Goal: Information Seeking & Learning: Learn about a topic

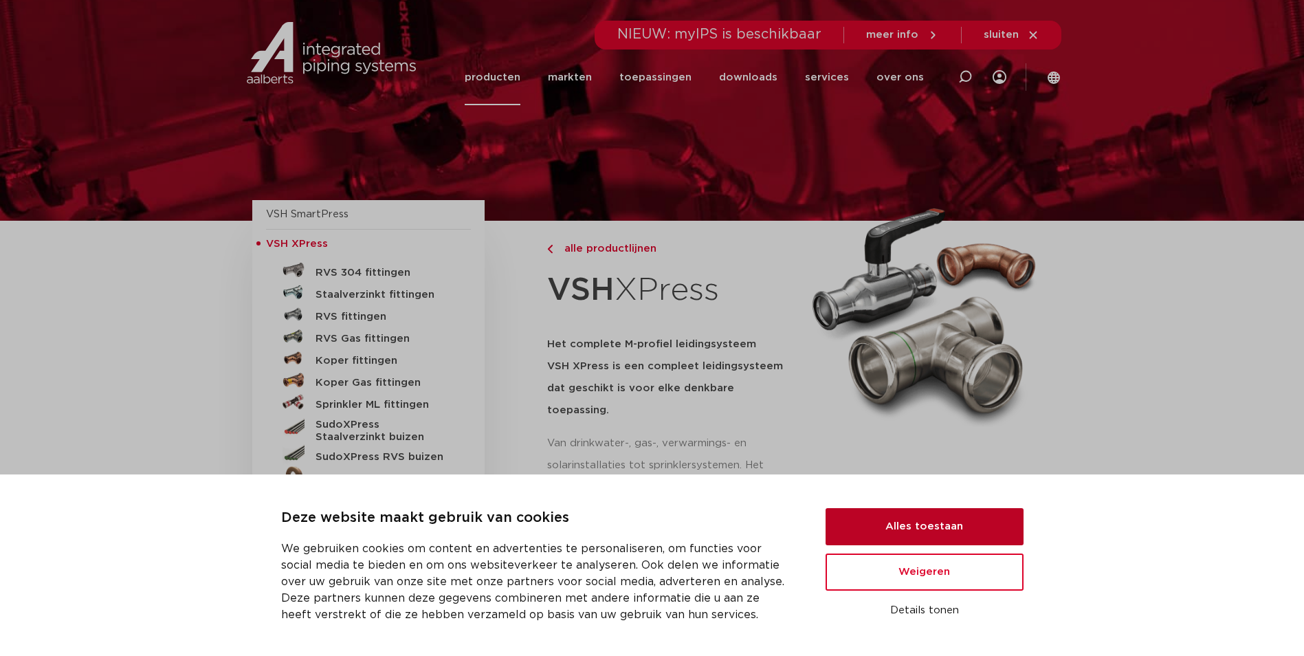
click at [912, 517] on button "Alles toestaan" at bounding box center [925, 526] width 198 height 37
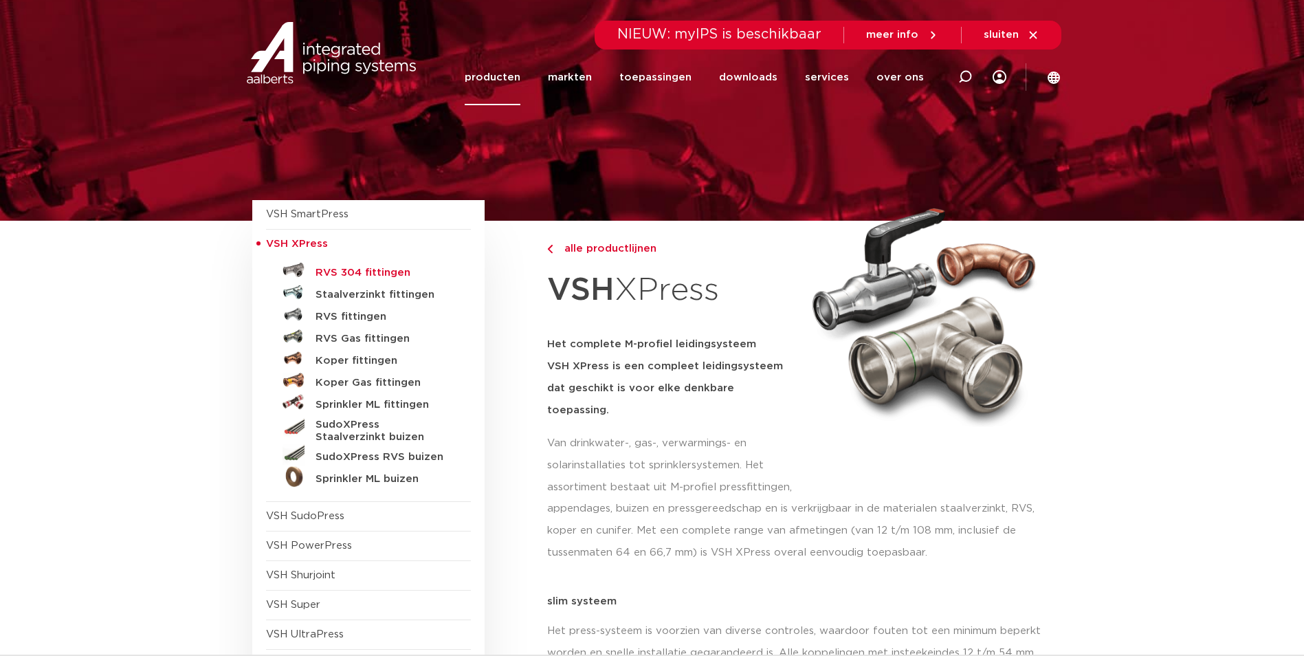
click at [385, 272] on h5 "RVS 304 fittingen" at bounding box center [384, 273] width 136 height 12
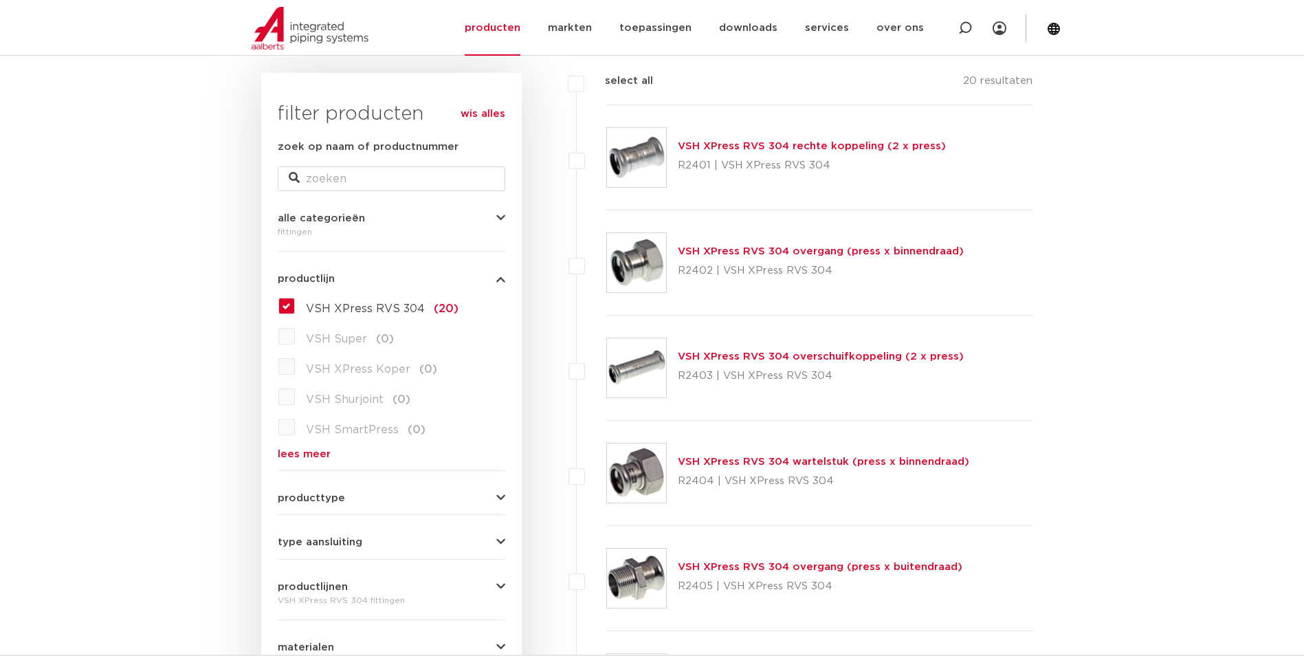
scroll to position [275, 0]
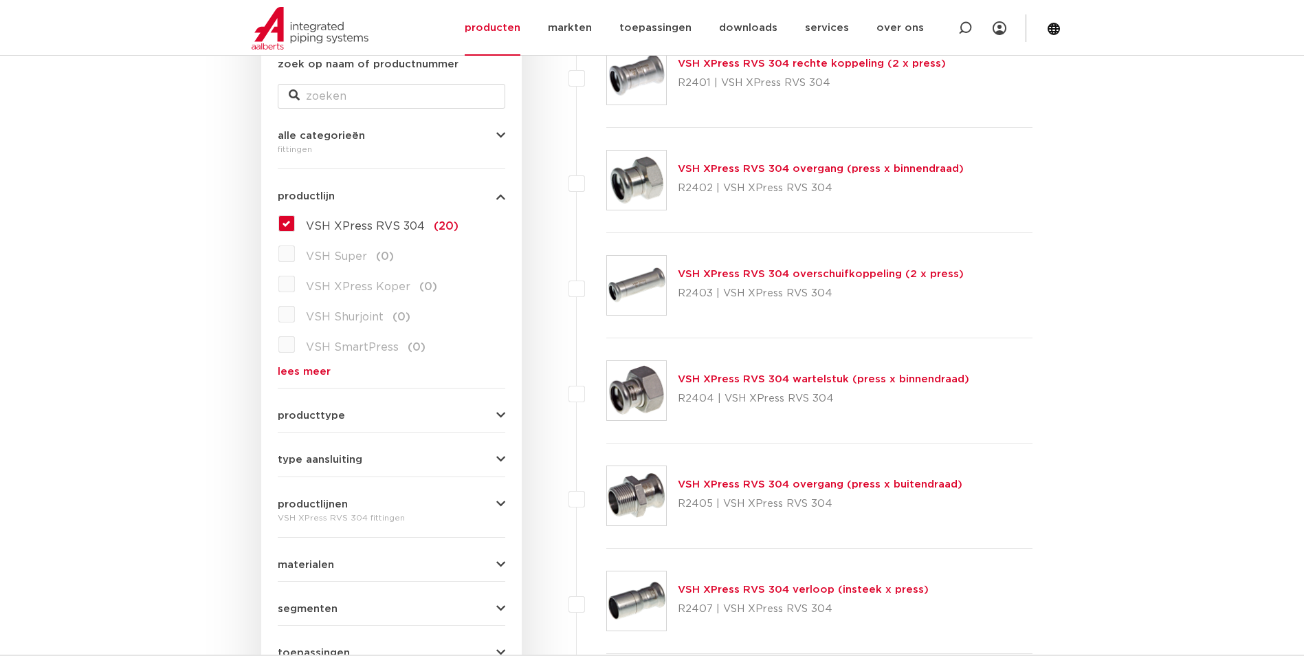
click at [312, 415] on span "producttype" at bounding box center [311, 416] width 67 height 10
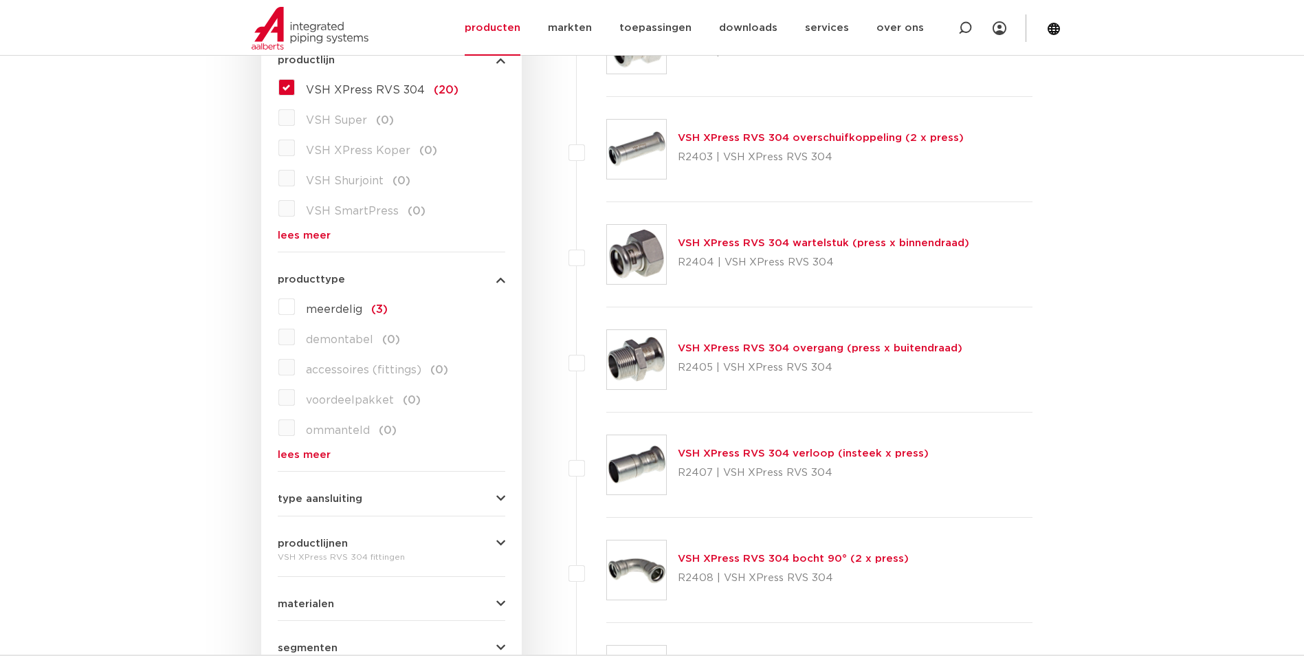
scroll to position [413, 0]
click at [303, 494] on span "type aansluiting" at bounding box center [320, 497] width 85 height 10
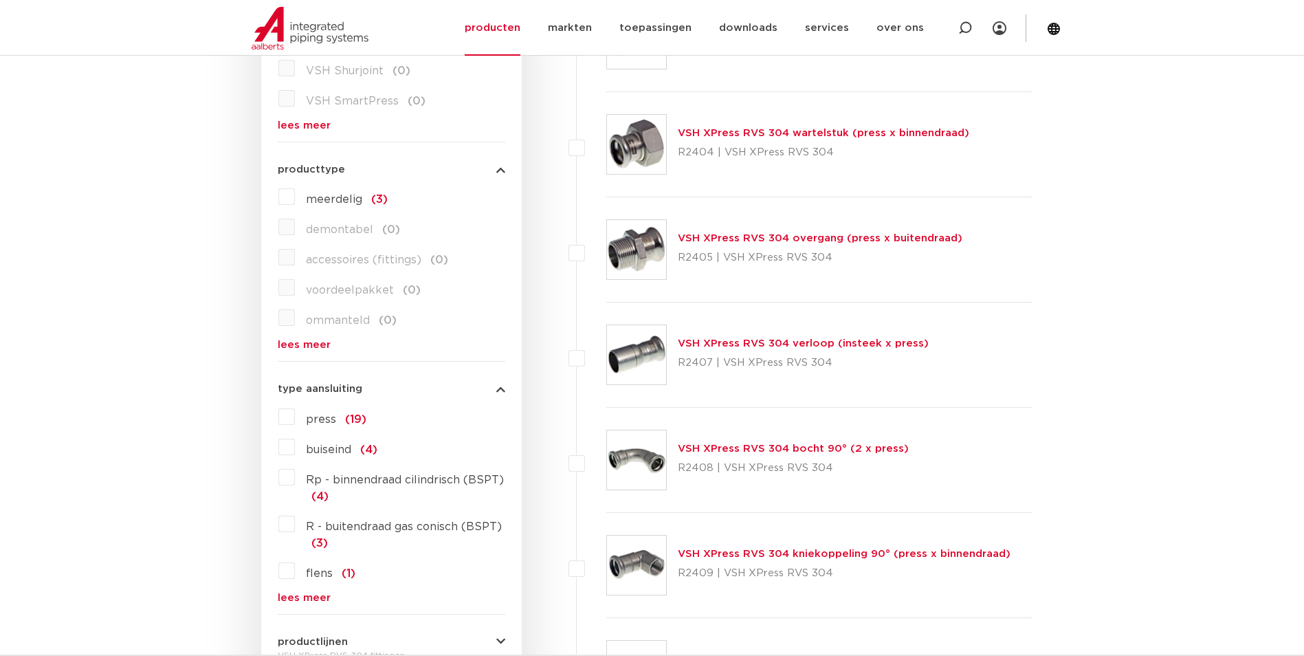
scroll to position [550, 0]
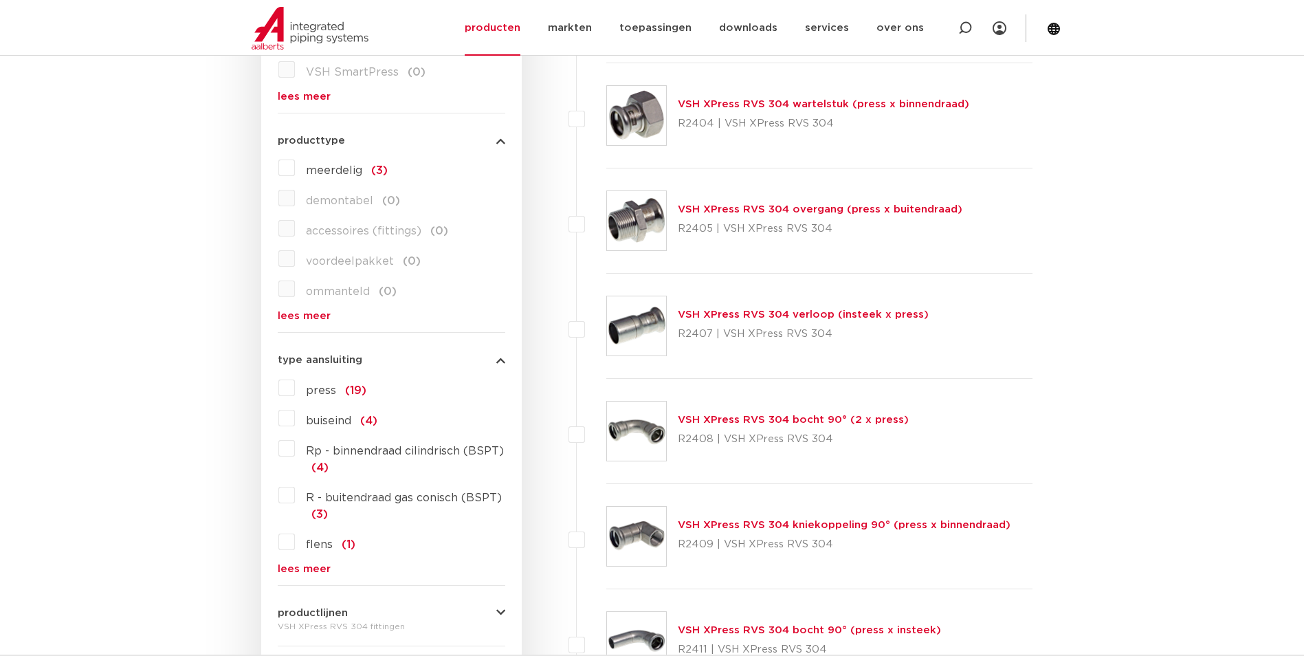
click at [295, 390] on label "press (19)" at bounding box center [331, 388] width 72 height 22
click at [0, 0] on input "press (19)" at bounding box center [0, 0] width 0 height 0
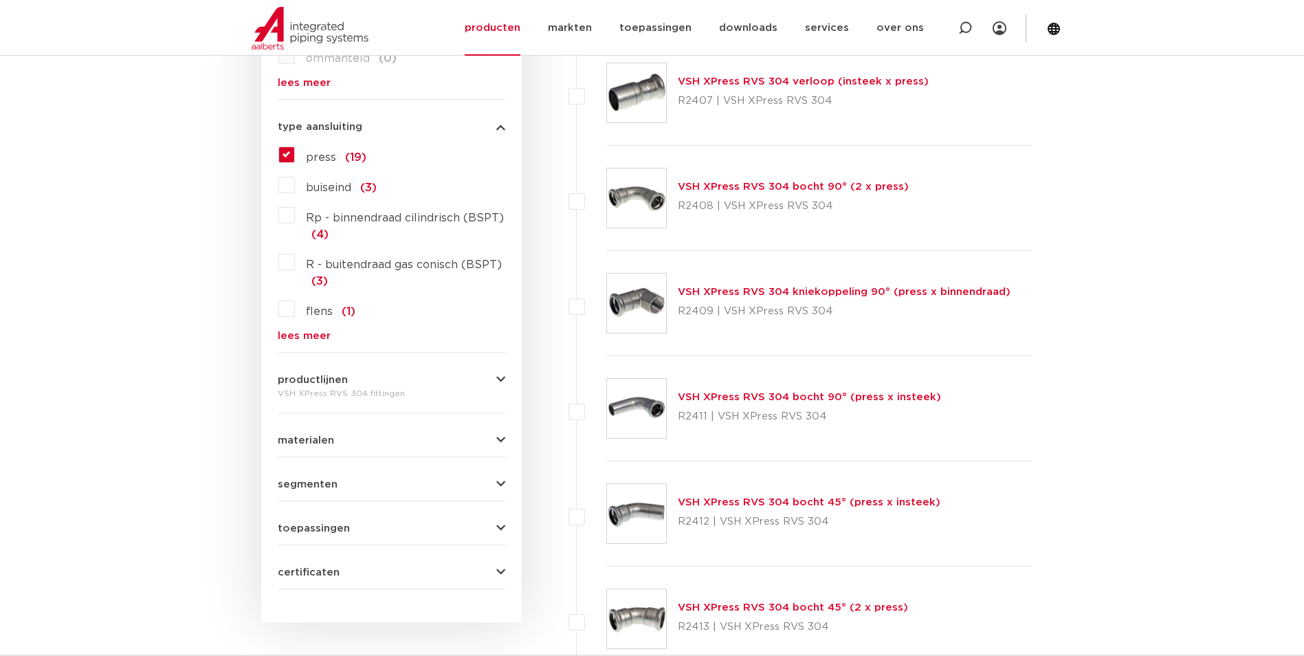
scroll to position [825, 0]
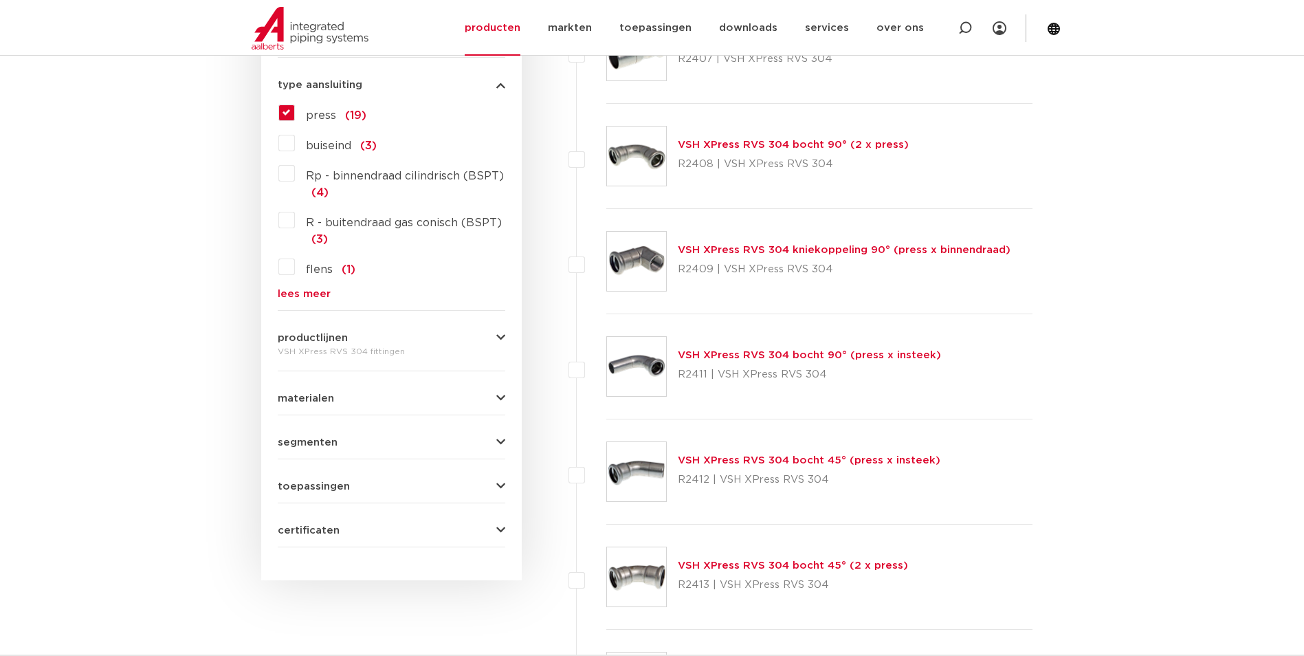
click at [292, 489] on span "toepassingen" at bounding box center [314, 486] width 72 height 10
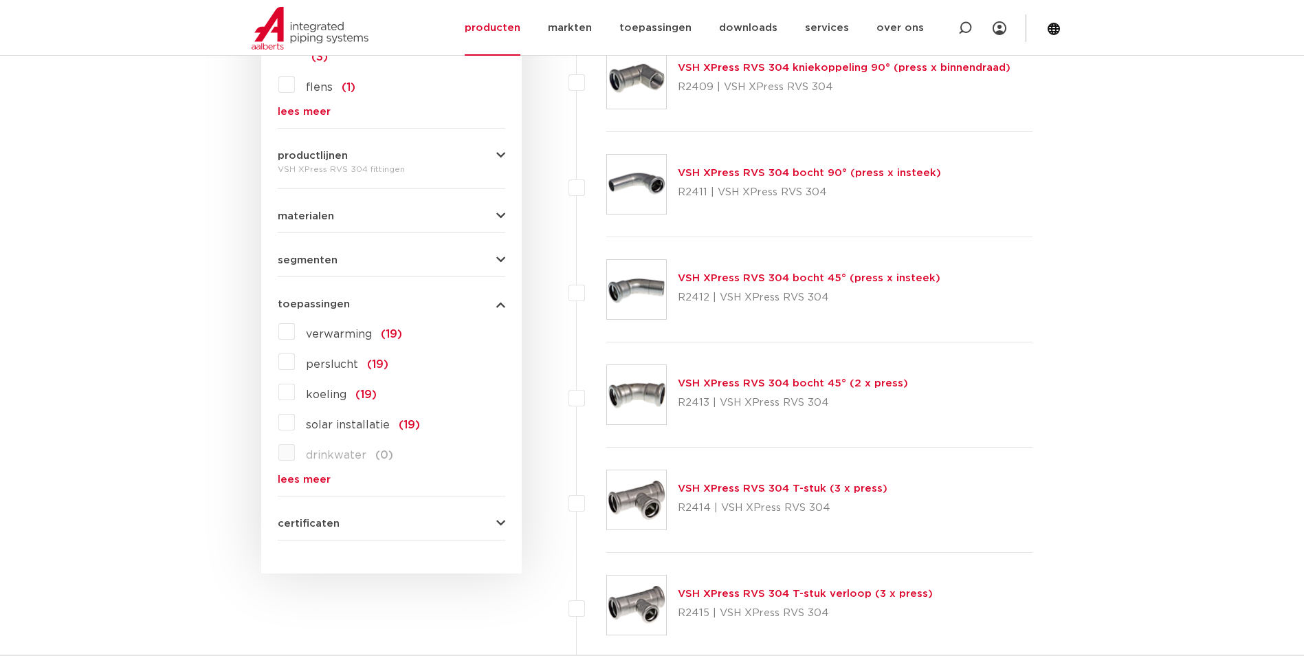
scroll to position [1031, 0]
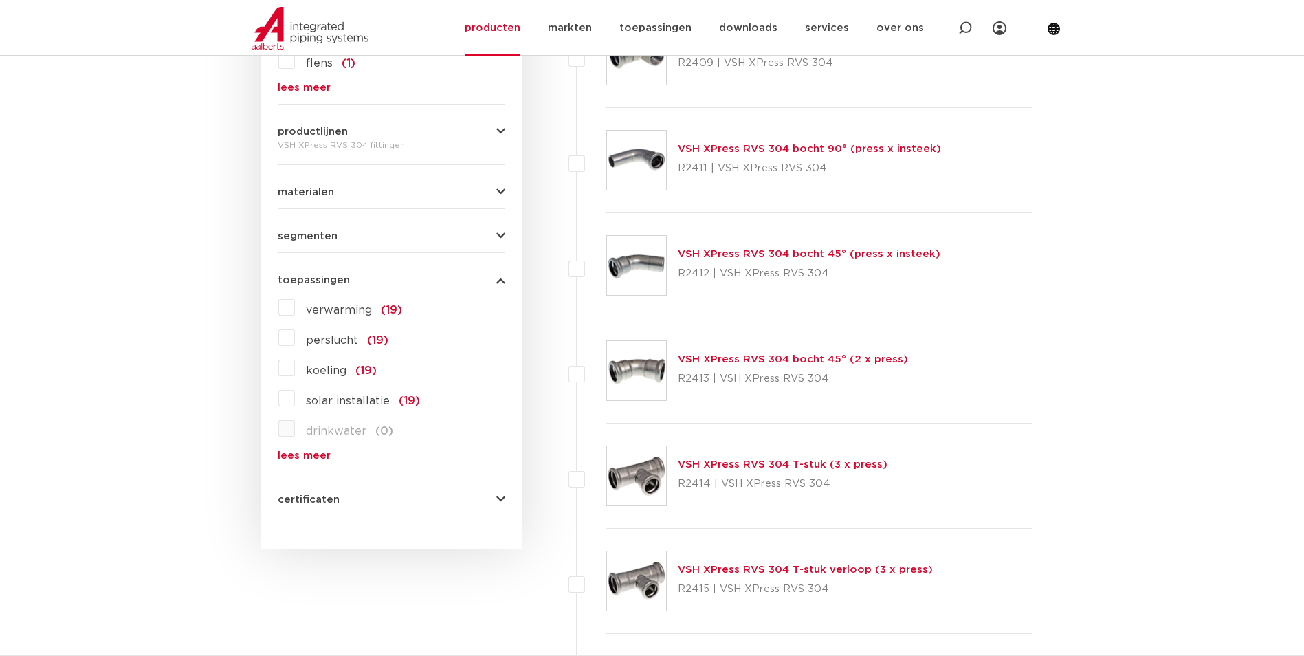
click at [292, 490] on div "certificaten QB (CSTBat) (19) KIWA (0) DVGW Wasser (0) RISE (0) WRAS (0) VA (ET…" at bounding box center [392, 493] width 228 height 21
click at [294, 498] on span "certificaten" at bounding box center [309, 499] width 62 height 10
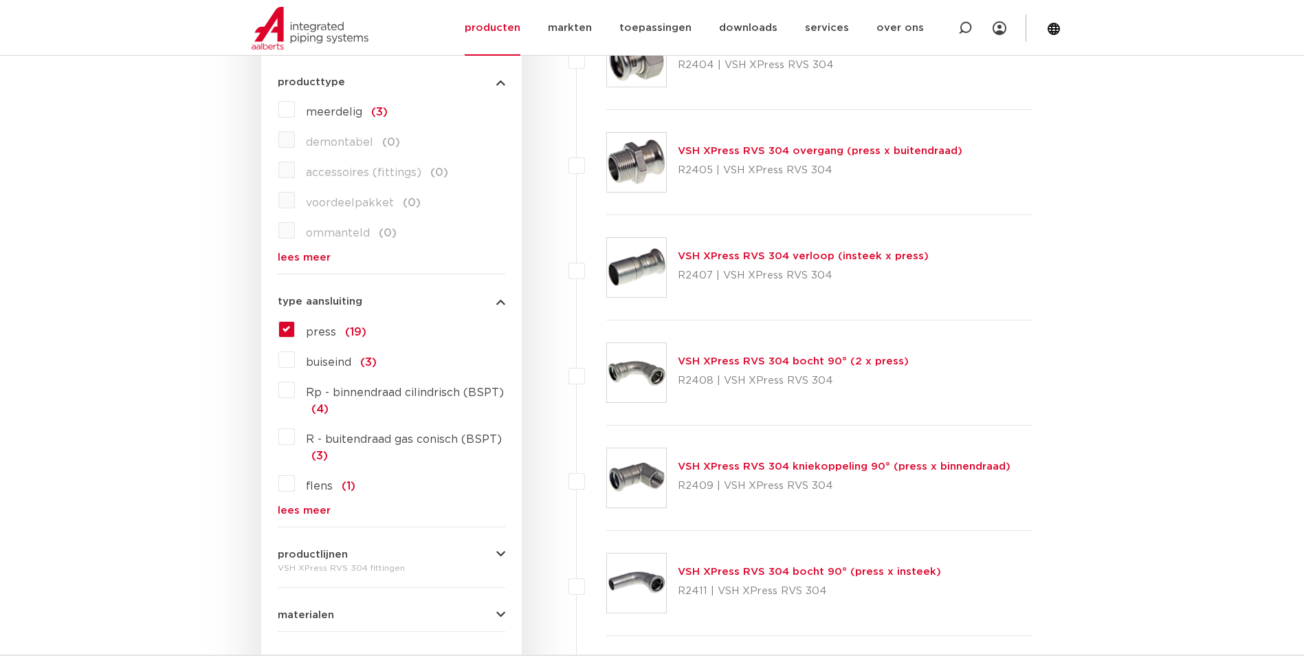
scroll to position [481, 0]
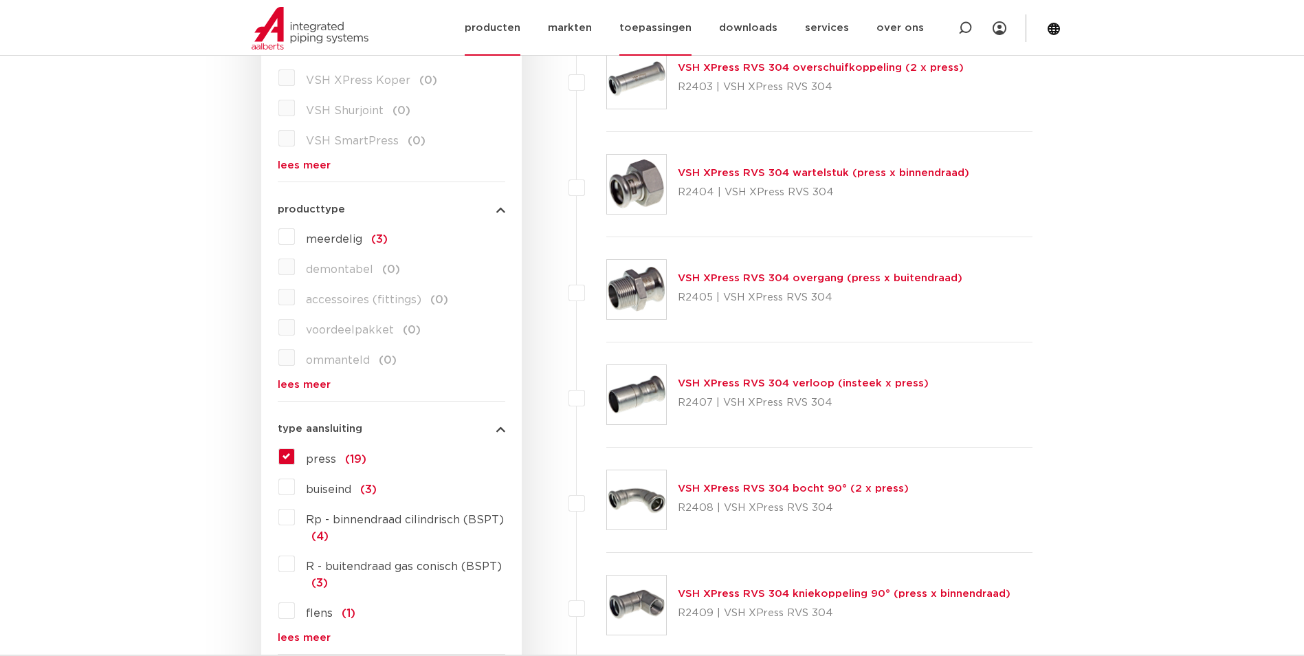
click at [676, 27] on link "toepassingen" at bounding box center [656, 28] width 72 height 56
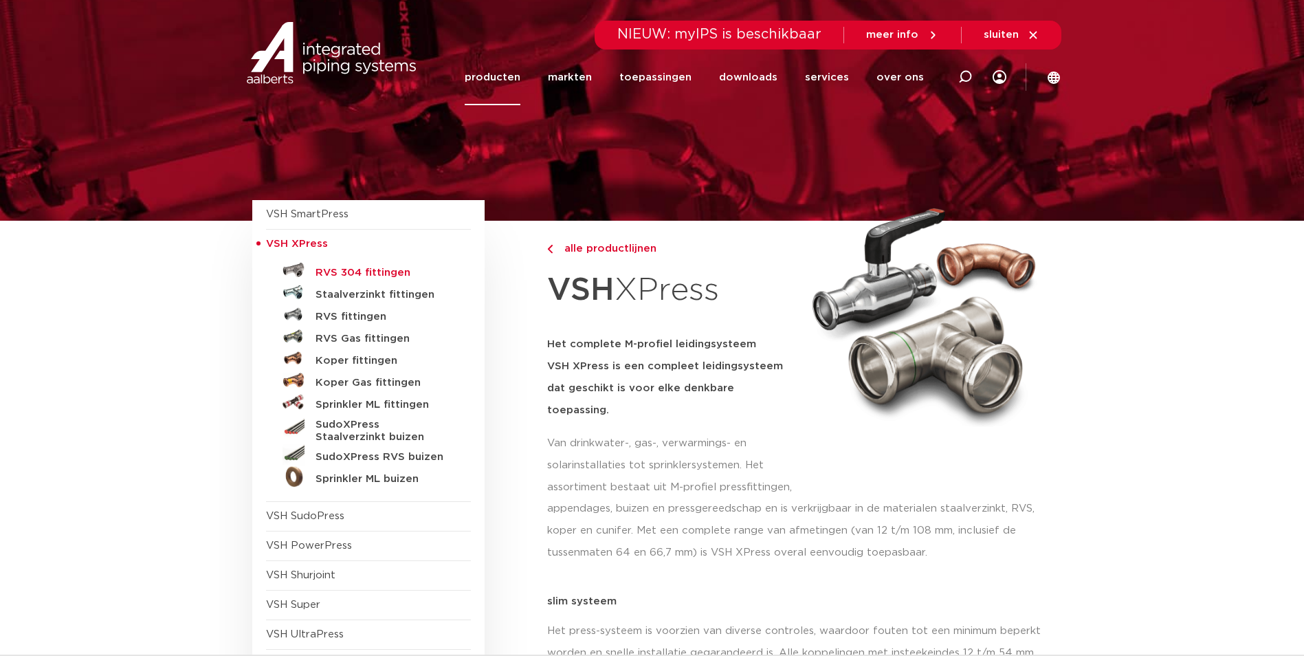
click at [366, 274] on h5 "RVS 304 fittingen" at bounding box center [384, 273] width 136 height 12
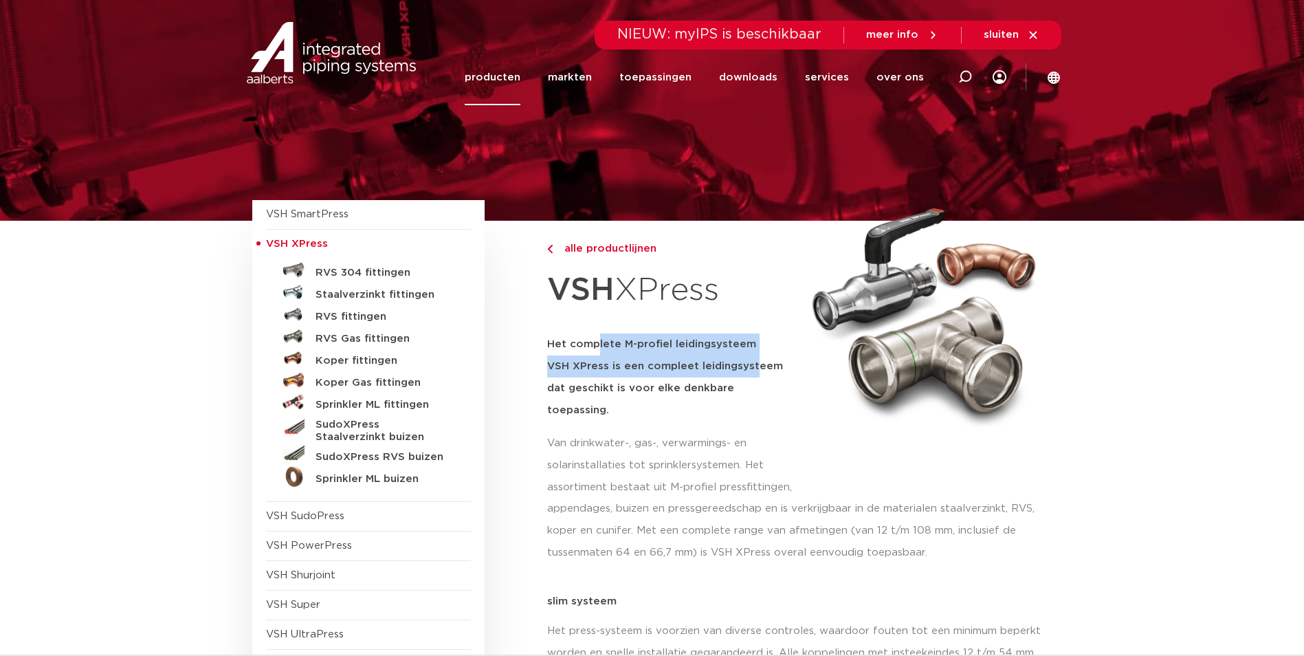
drag, startPoint x: 610, startPoint y: 336, endPoint x: 751, endPoint y: 370, distance: 144.9
click at [751, 370] on h5 "Het complete M-profiel leidingsysteem VSH XPress is een compleet leidingsysteem…" at bounding box center [671, 377] width 249 height 88
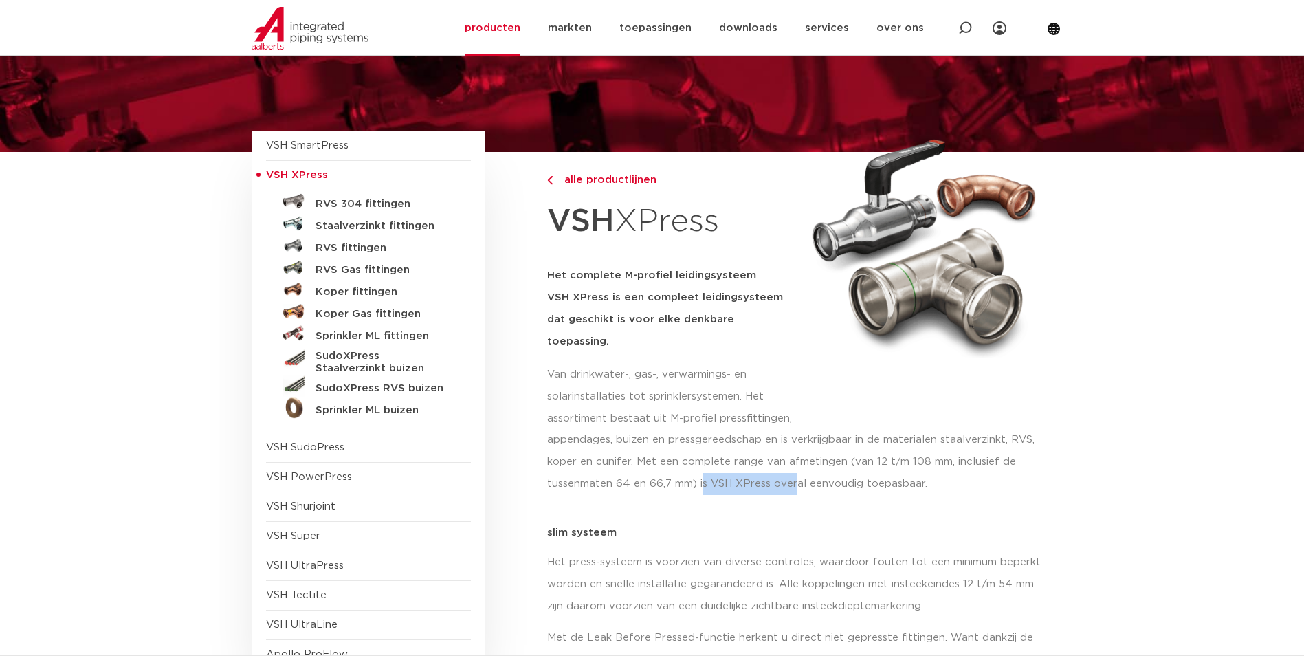
drag, startPoint x: 702, startPoint y: 463, endPoint x: 795, endPoint y: 456, distance: 93.1
click at [795, 456] on p "appendages, buizen en pressgereedschap en is verkrijgbaar in de materialen staa…" at bounding box center [799, 462] width 505 height 66
drag, startPoint x: 795, startPoint y: 456, endPoint x: 732, endPoint y: 466, distance: 63.4
click at [732, 466] on p "appendages, buizen en pressgereedschap en is verkrijgbaar in de materialen staa…" at bounding box center [799, 462] width 505 height 66
drag, startPoint x: 732, startPoint y: 466, endPoint x: 743, endPoint y: 479, distance: 17.1
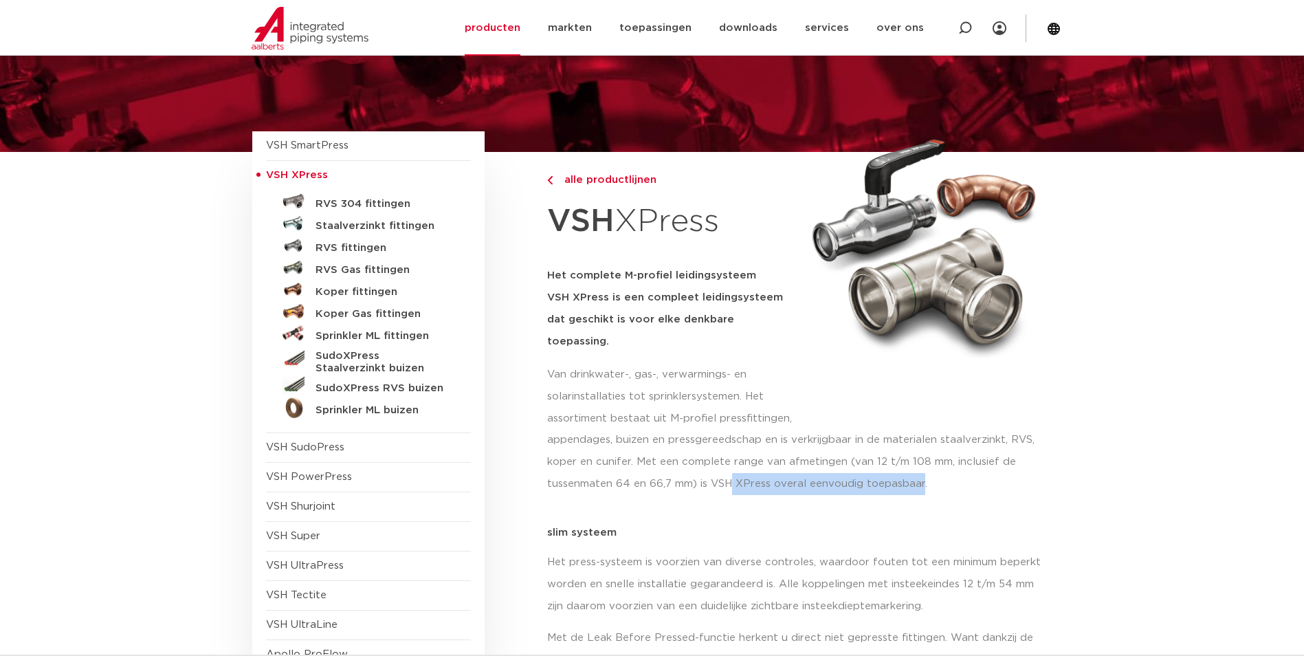
click at [743, 479] on div "appendages, buizen en pressgereedschap en is verkrijgbaar in de materialen staa…" at bounding box center [799, 467] width 505 height 76
